Goal: Information Seeking & Learning: Learn about a topic

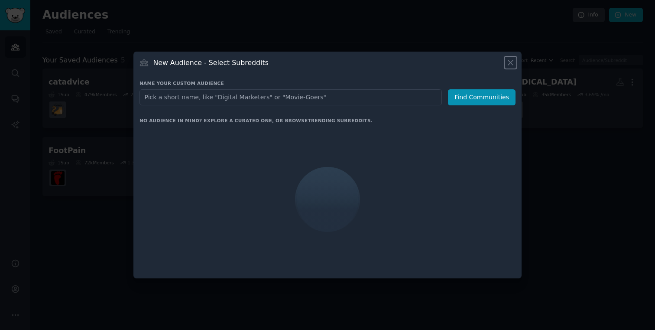
click at [514, 65] on icon at bounding box center [510, 62] width 9 height 9
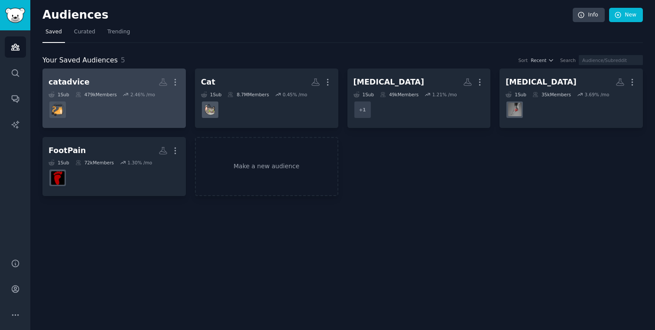
click at [143, 70] on link "catadvice More 1 Sub 479k Members 2.46 % /mo" at bounding box center [113, 97] width 143 height 59
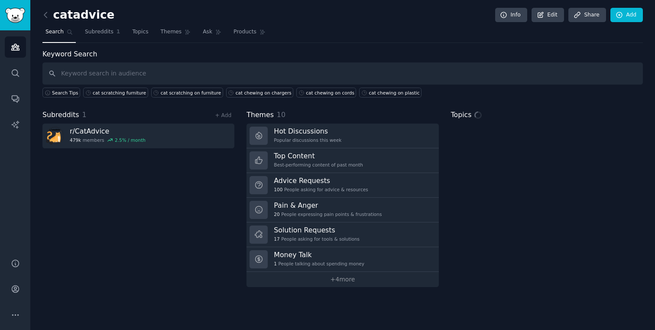
click at [346, 78] on input "text" at bounding box center [342, 73] width 600 height 22
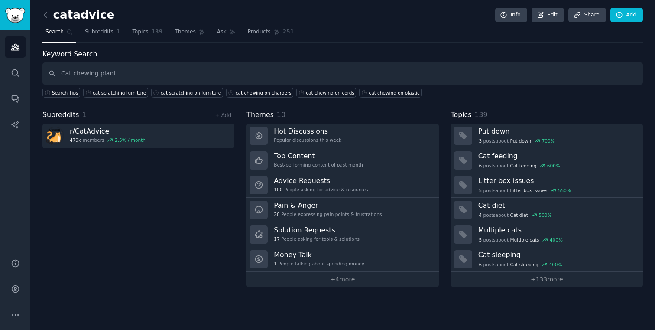
type input "Cat chewing plant"
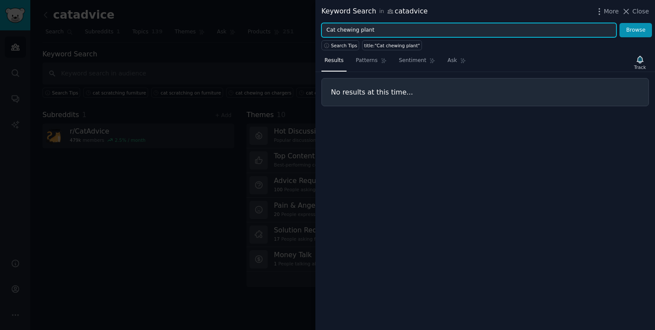
click at [376, 31] on input "Cat chewing plant" at bounding box center [468, 30] width 295 height 15
click at [619, 23] on button "Browse" at bounding box center [635, 30] width 32 height 15
click at [351, 29] on input "Cat chewing plants" at bounding box center [468, 30] width 295 height 15
click at [346, 32] on input "Cat plants" at bounding box center [468, 30] width 295 height 15
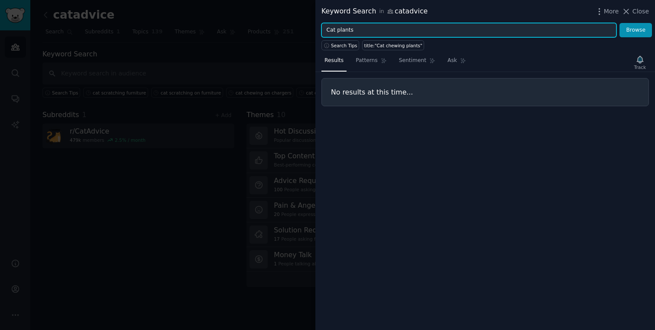
click at [346, 32] on input "Cat plants" at bounding box center [468, 30] width 295 height 15
type input "Cat chewing n plants"
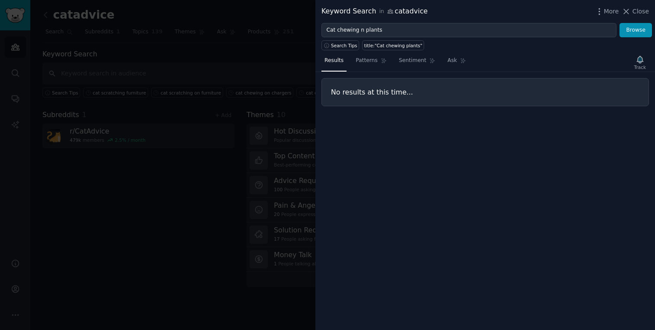
click at [483, 38] on div "Search Tips title:"Cat chewing plants"" at bounding box center [484, 43] width 339 height 13
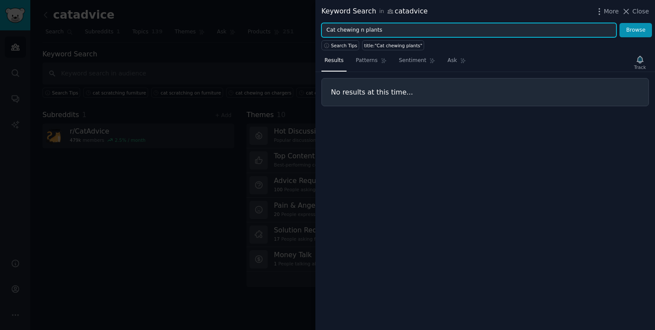
click at [481, 36] on input "Cat chewing n plants" at bounding box center [468, 30] width 295 height 15
